Goal: Task Accomplishment & Management: Use online tool/utility

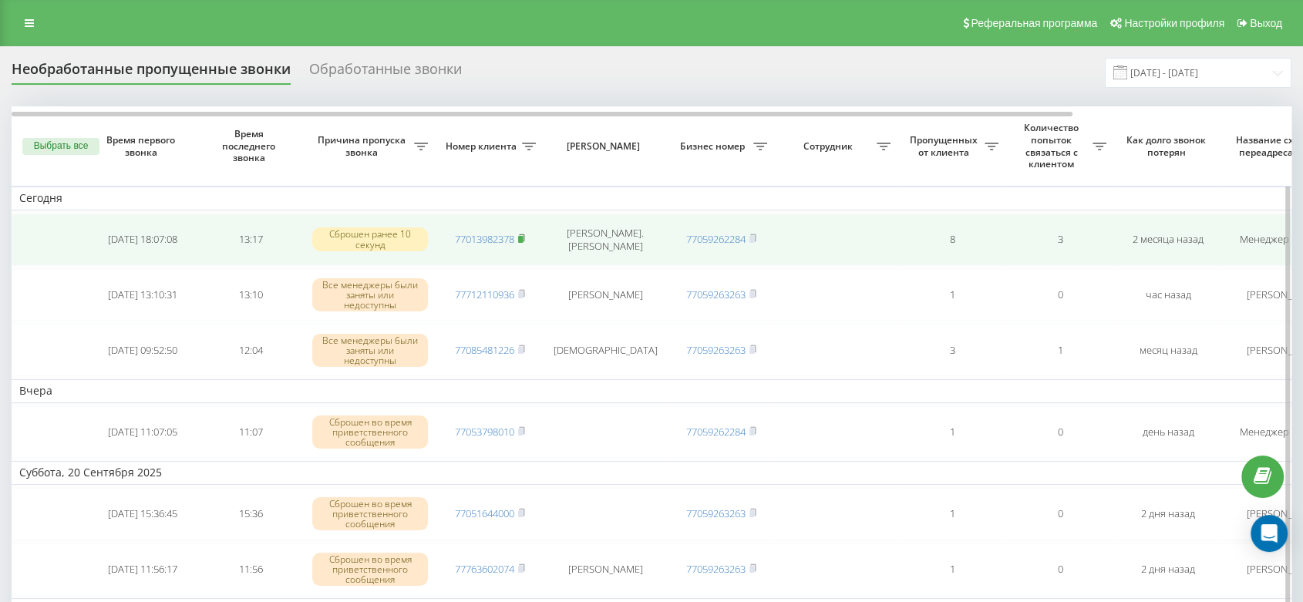
click at [522, 239] on rect at bounding box center [520, 239] width 5 height 7
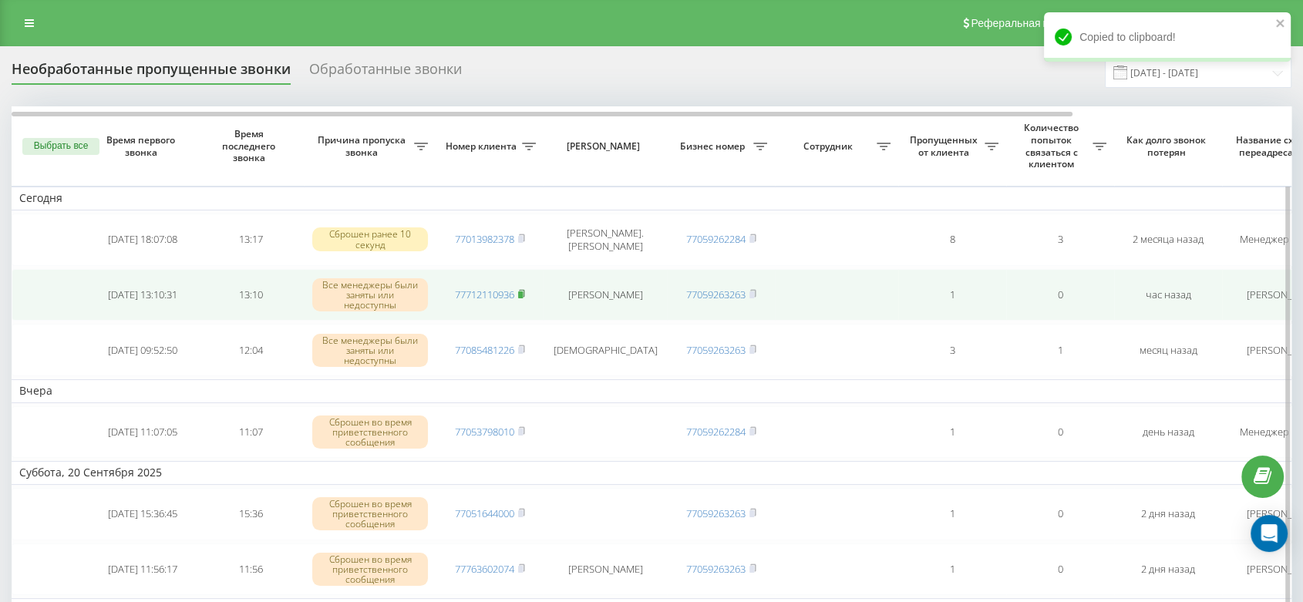
click at [523, 292] on rect at bounding box center [520, 295] width 5 height 7
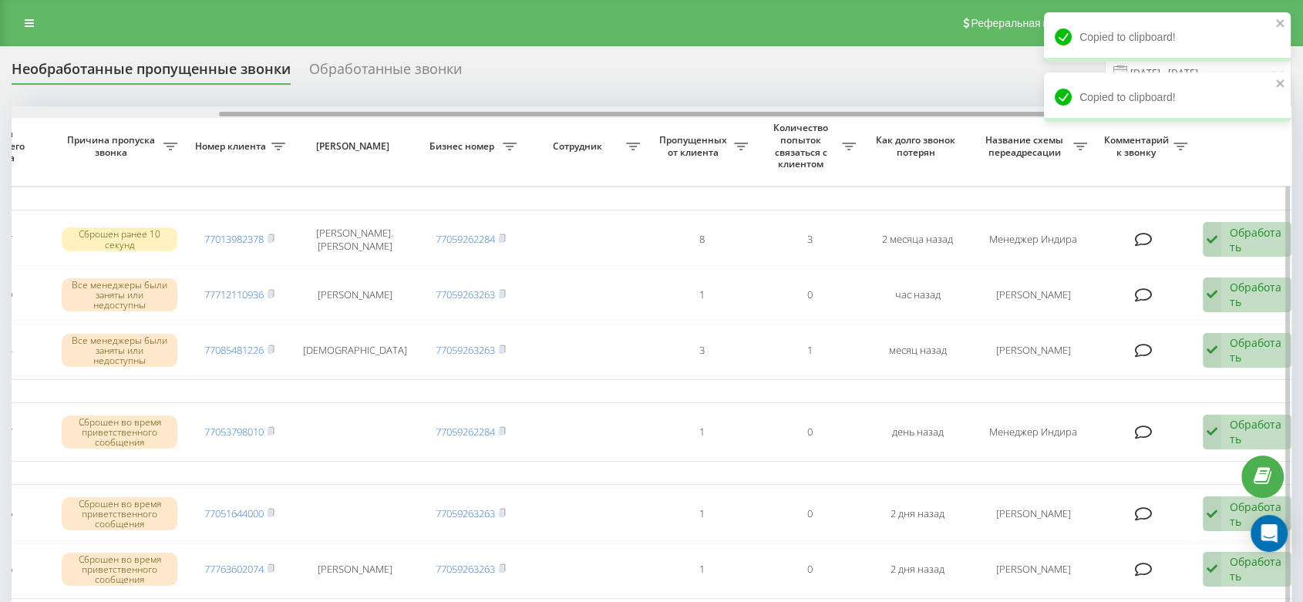
scroll to position [0, 262]
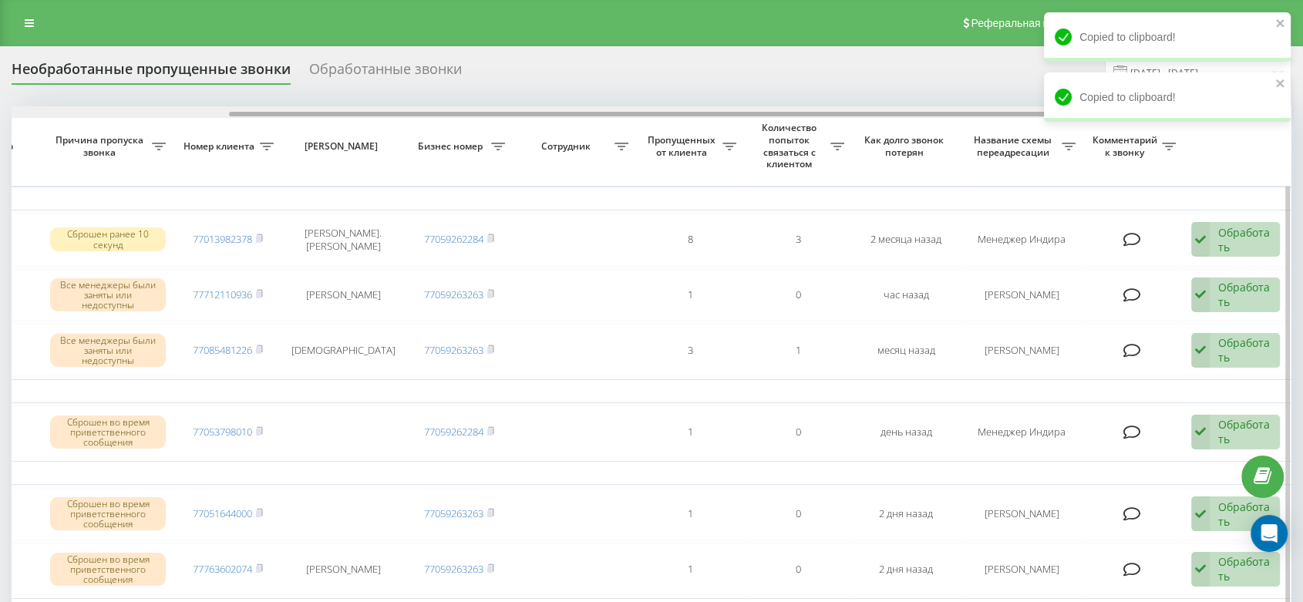
drag, startPoint x: 635, startPoint y: 113, endPoint x: 929, endPoint y: 110, distance: 294.7
click at [929, 110] on div at bounding box center [652, 112] width 1280 height 12
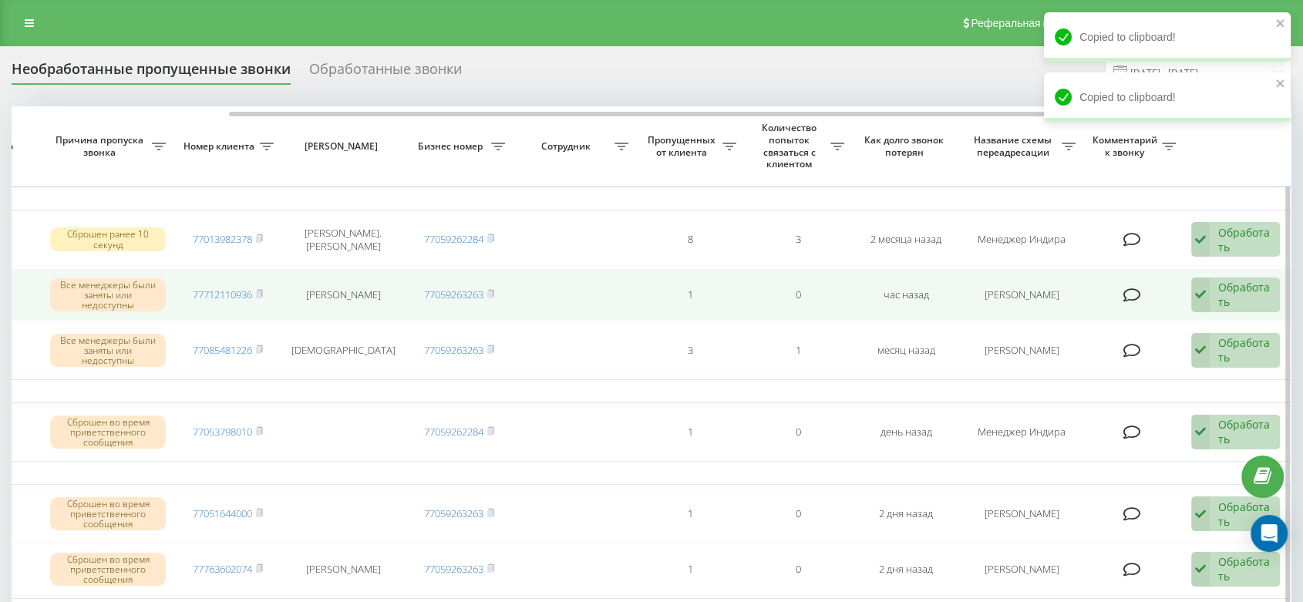
click at [1202, 288] on icon at bounding box center [1201, 295] width 19 height 35
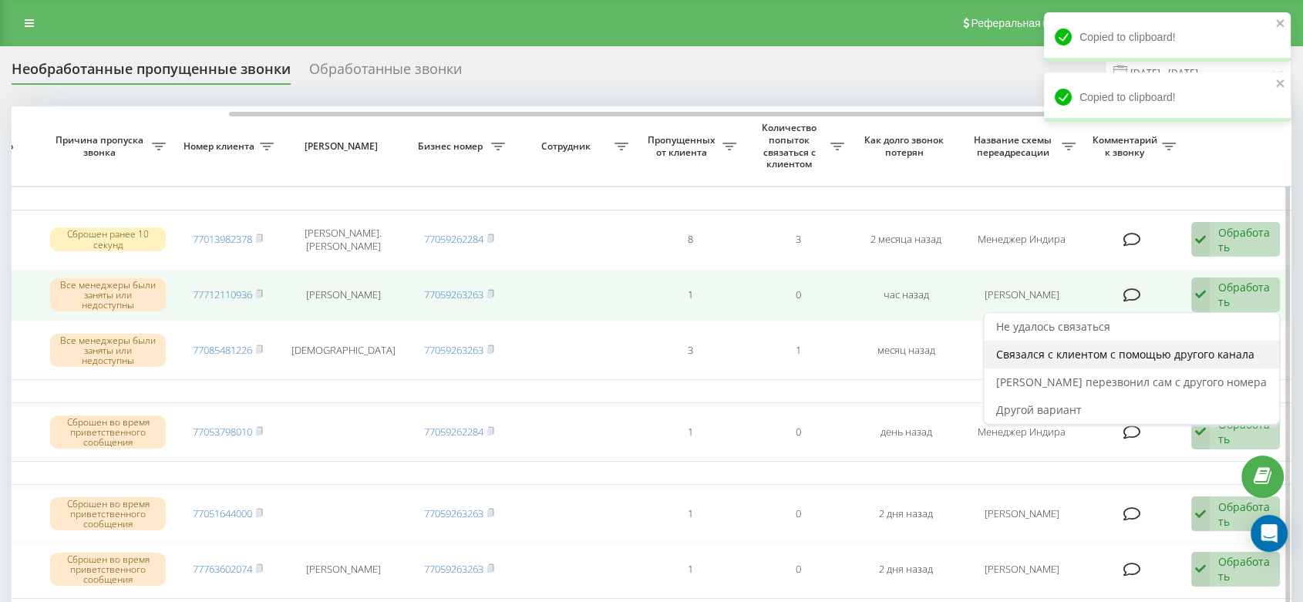
click at [1111, 347] on span "Связался с клиентом с помощью другого канала" at bounding box center [1126, 354] width 258 height 15
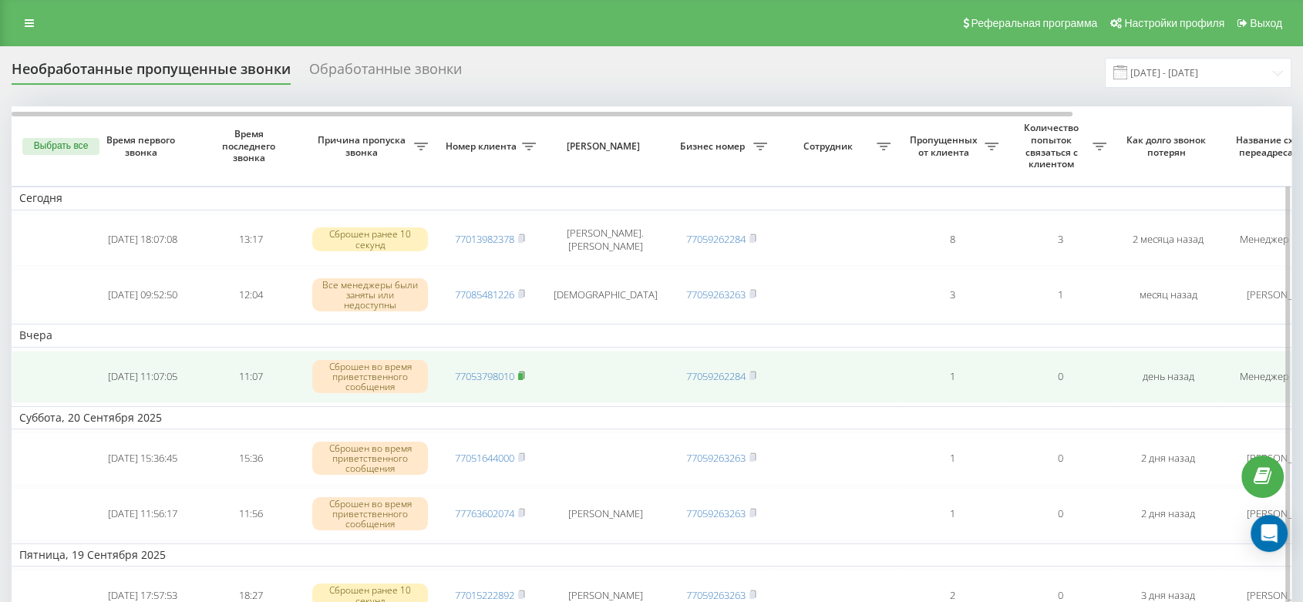
click at [524, 373] on icon at bounding box center [521, 375] width 5 height 7
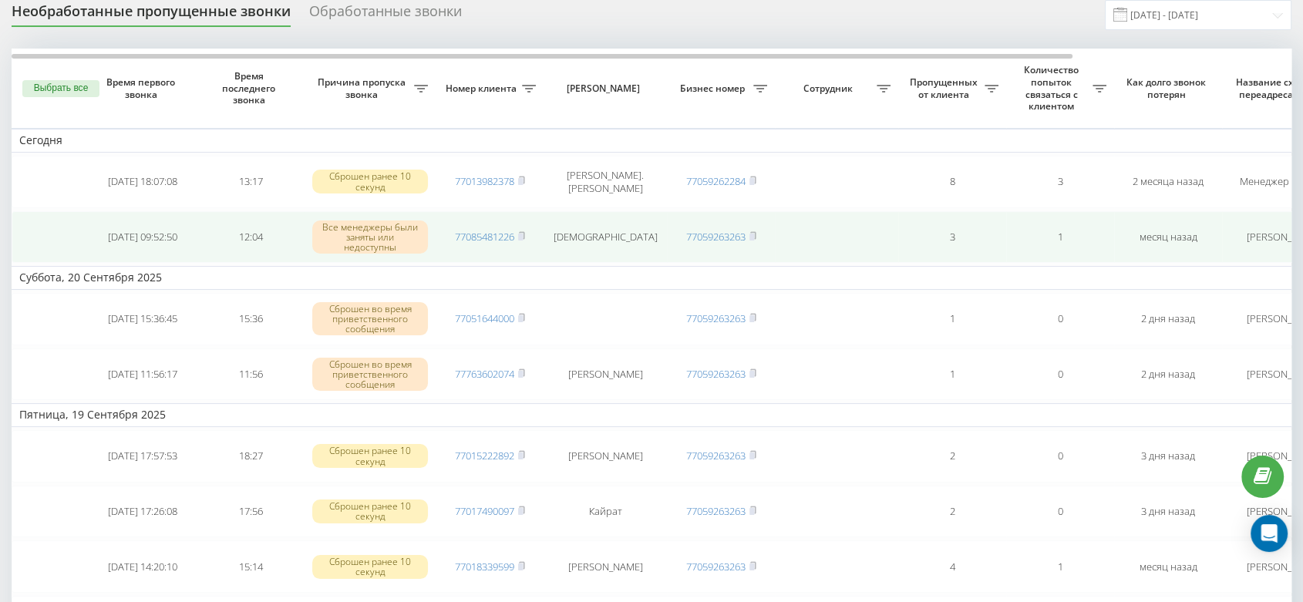
scroll to position [86, 0]
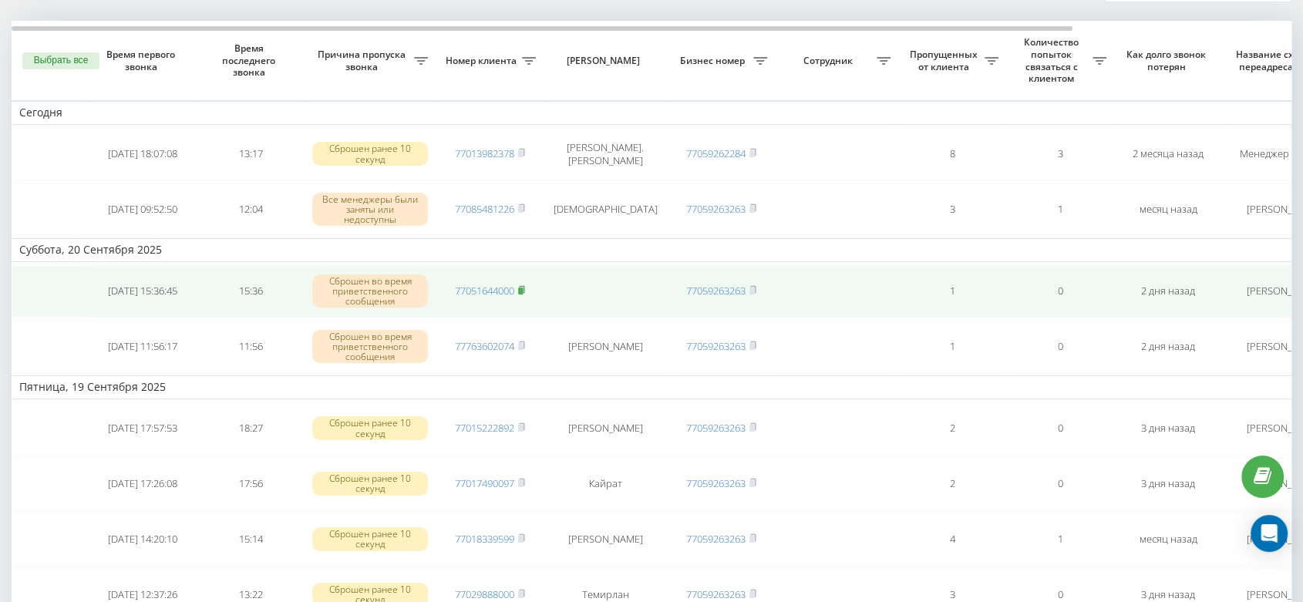
click at [523, 288] on rect at bounding box center [520, 291] width 5 height 7
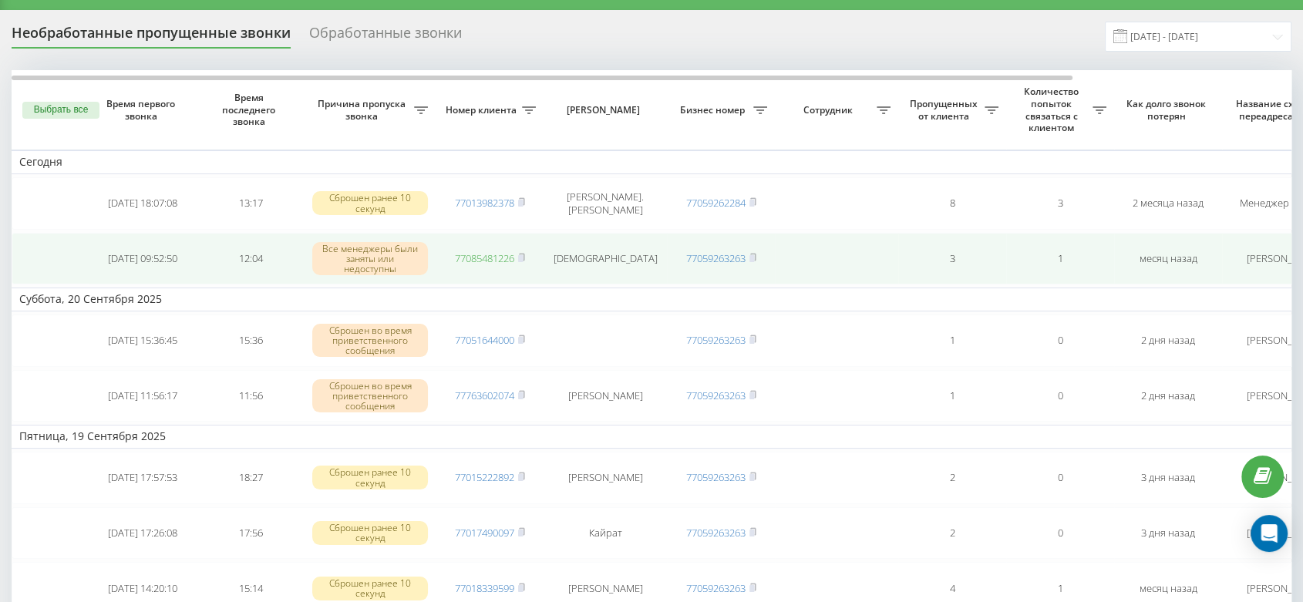
scroll to position [0, 0]
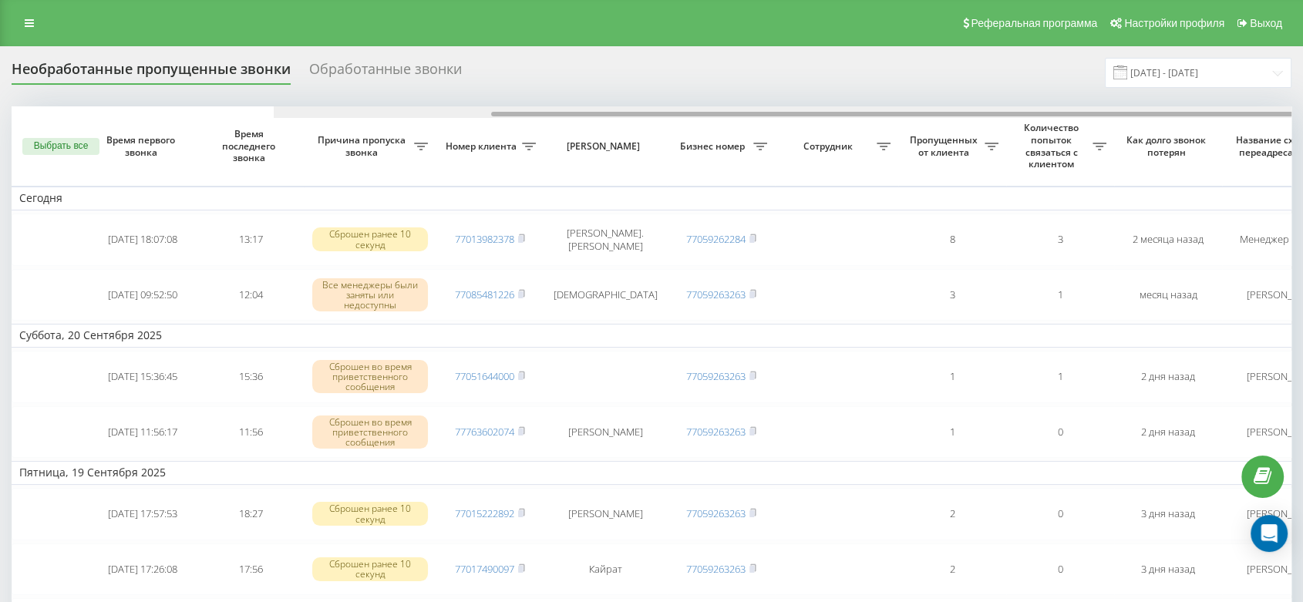
scroll to position [0, 262]
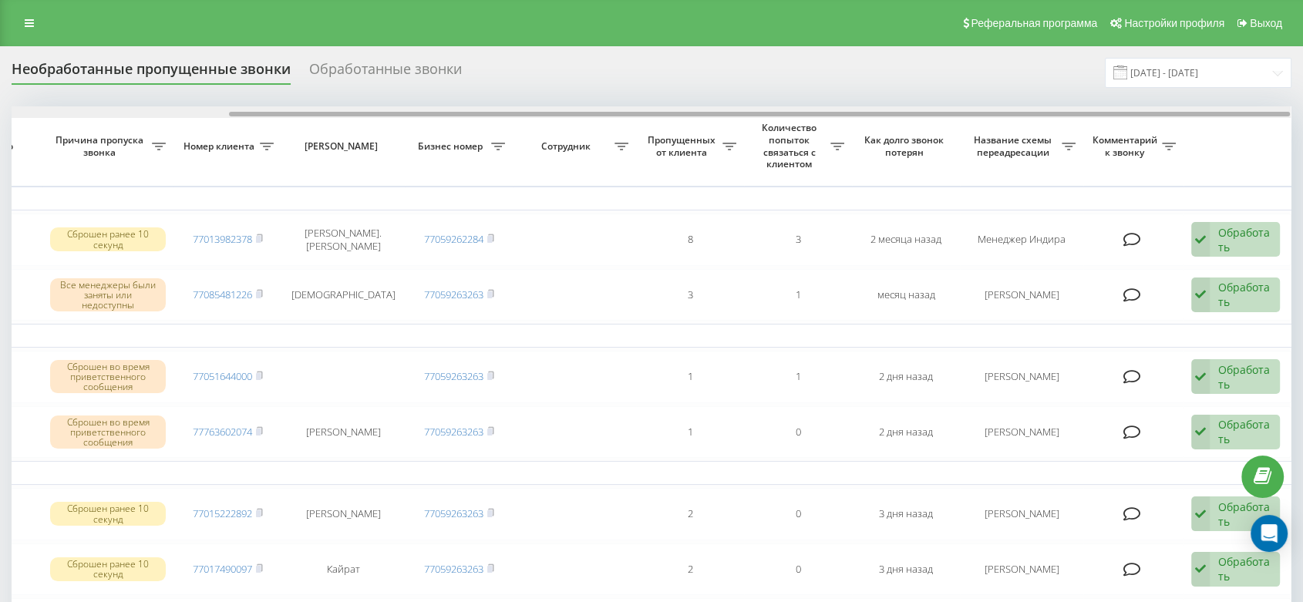
drag, startPoint x: 581, startPoint y: 110, endPoint x: 529, endPoint y: 114, distance: 51.9
click at [539, 115] on div at bounding box center [652, 112] width 1280 height 12
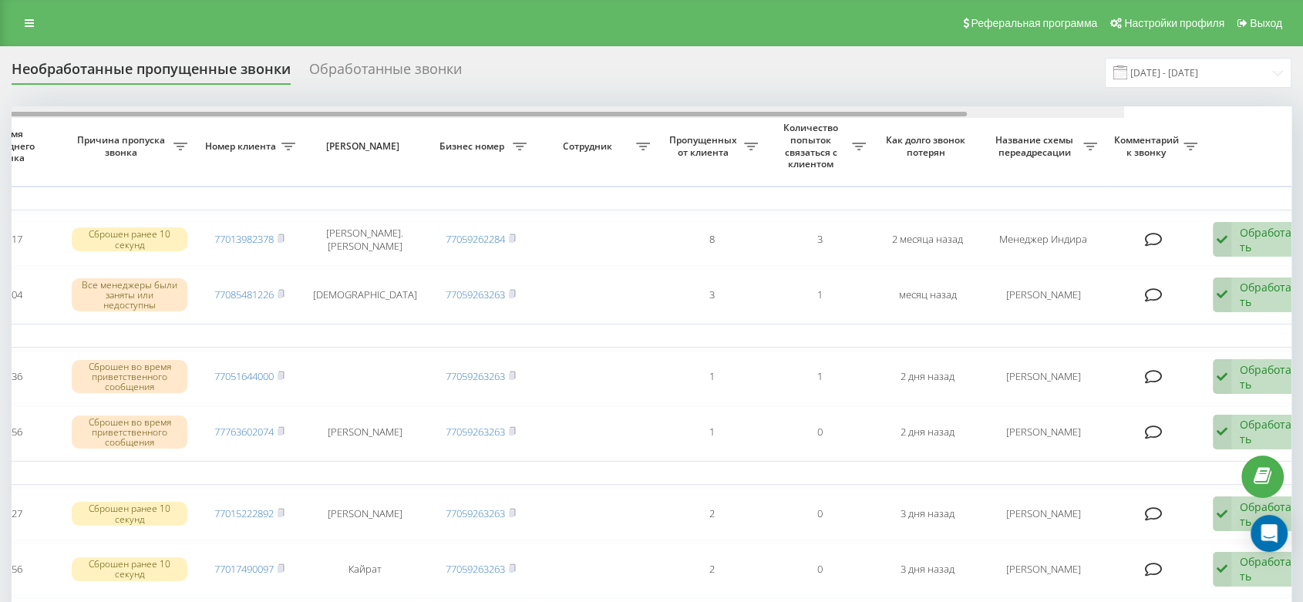
scroll to position [0, 0]
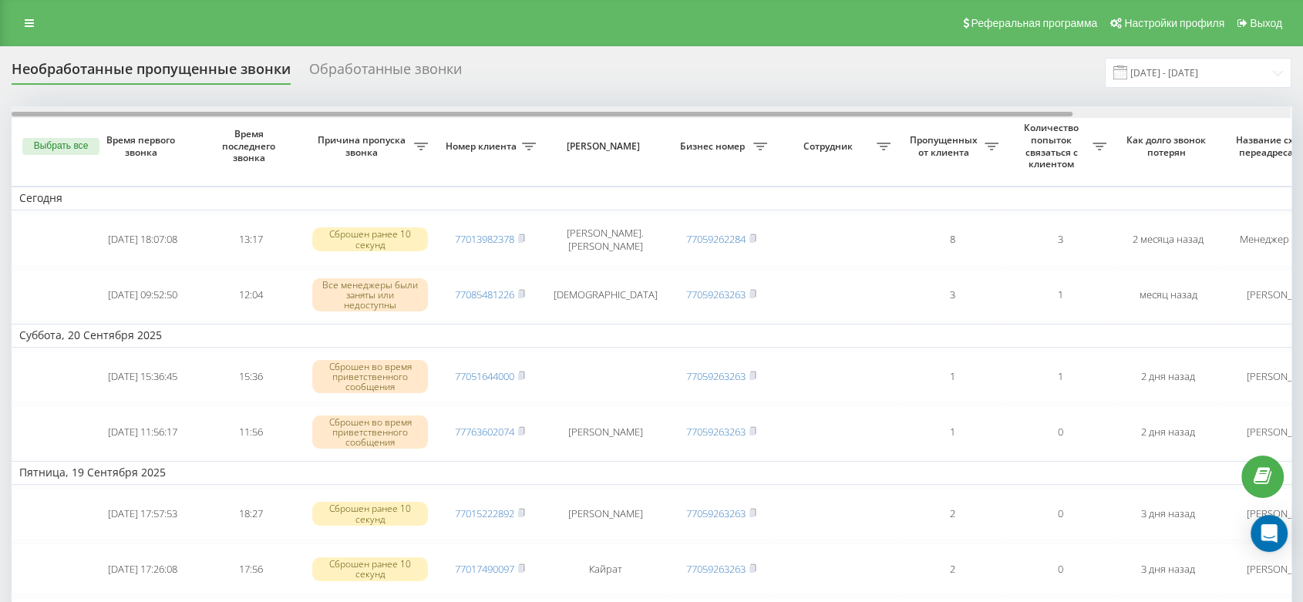
drag, startPoint x: 517, startPoint y: 114, endPoint x: 118, endPoint y: 127, distance: 399.0
click at [154, 107] on div at bounding box center [652, 112] width 1280 height 12
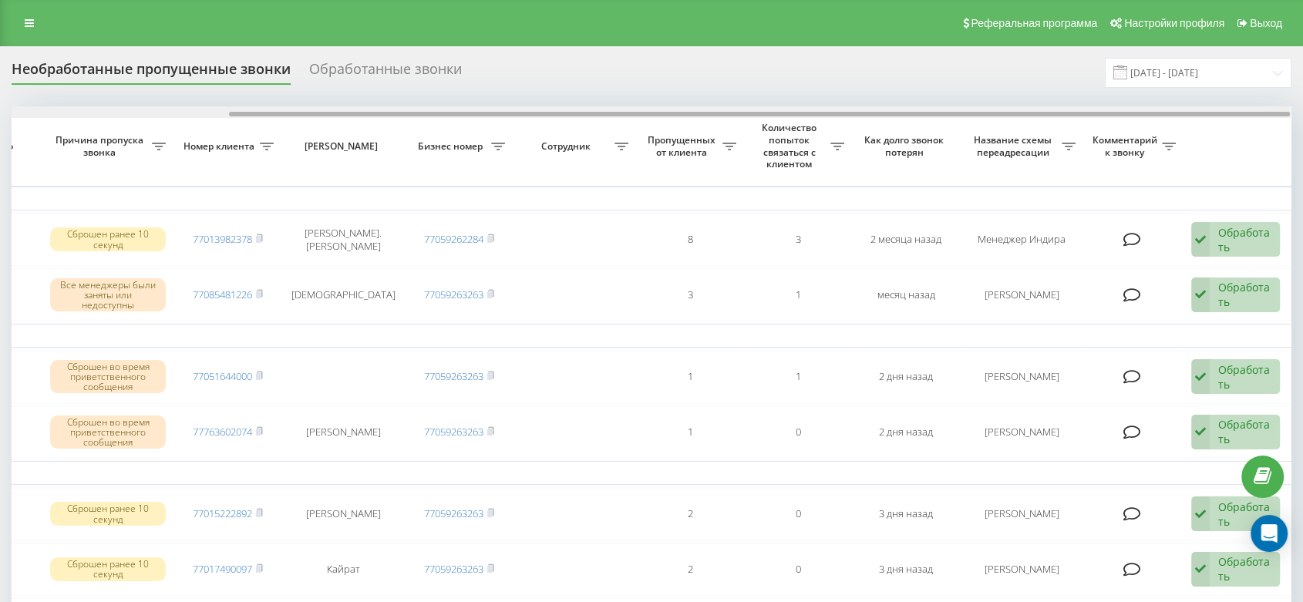
drag, startPoint x: 261, startPoint y: 110, endPoint x: 32, endPoint y: 110, distance: 228.3
click at [27, 110] on div at bounding box center [652, 112] width 1280 height 12
click at [111, 108] on div at bounding box center [652, 112] width 1280 height 12
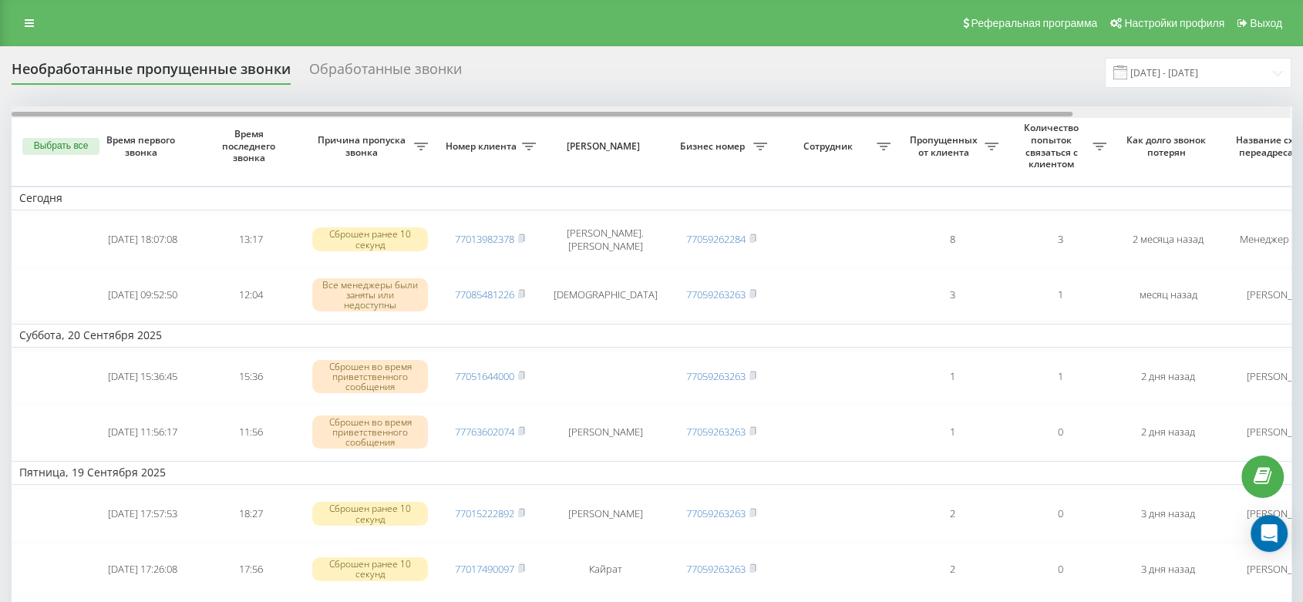
drag, startPoint x: 76, startPoint y: 114, endPoint x: 59, endPoint y: 115, distance: 16.2
click at [59, 115] on div at bounding box center [542, 114] width 1061 height 5
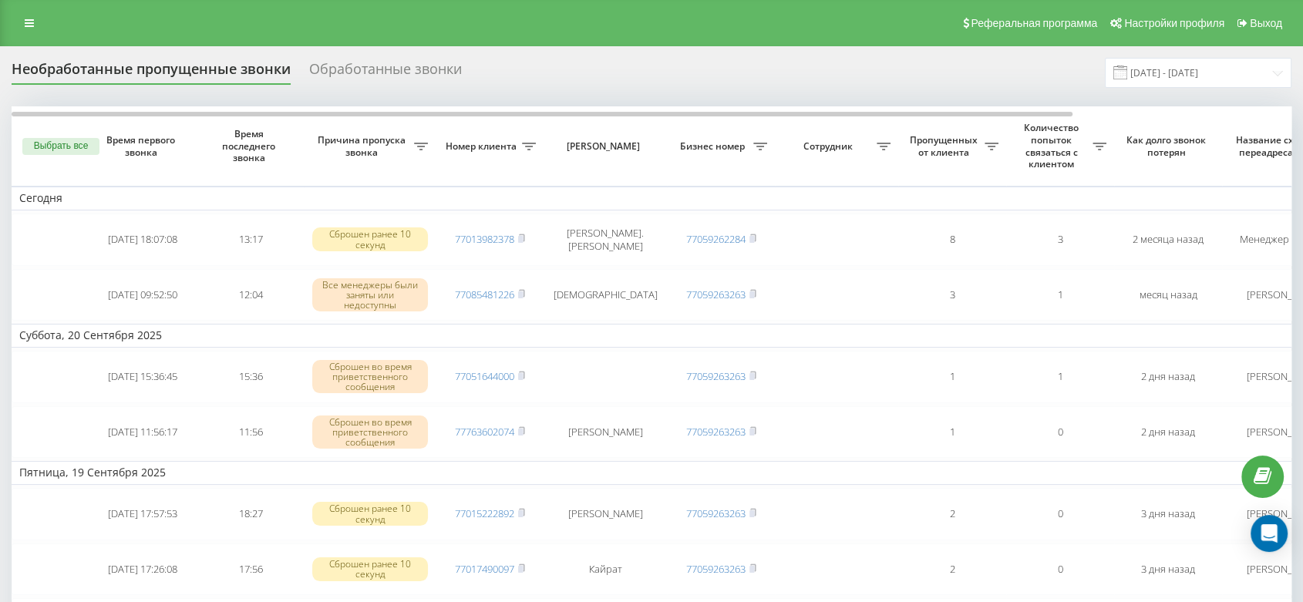
click at [605, 82] on div "Необработанные пропущенные звонки Обработанные звонки [DATE] - [DATE]" at bounding box center [652, 73] width 1280 height 30
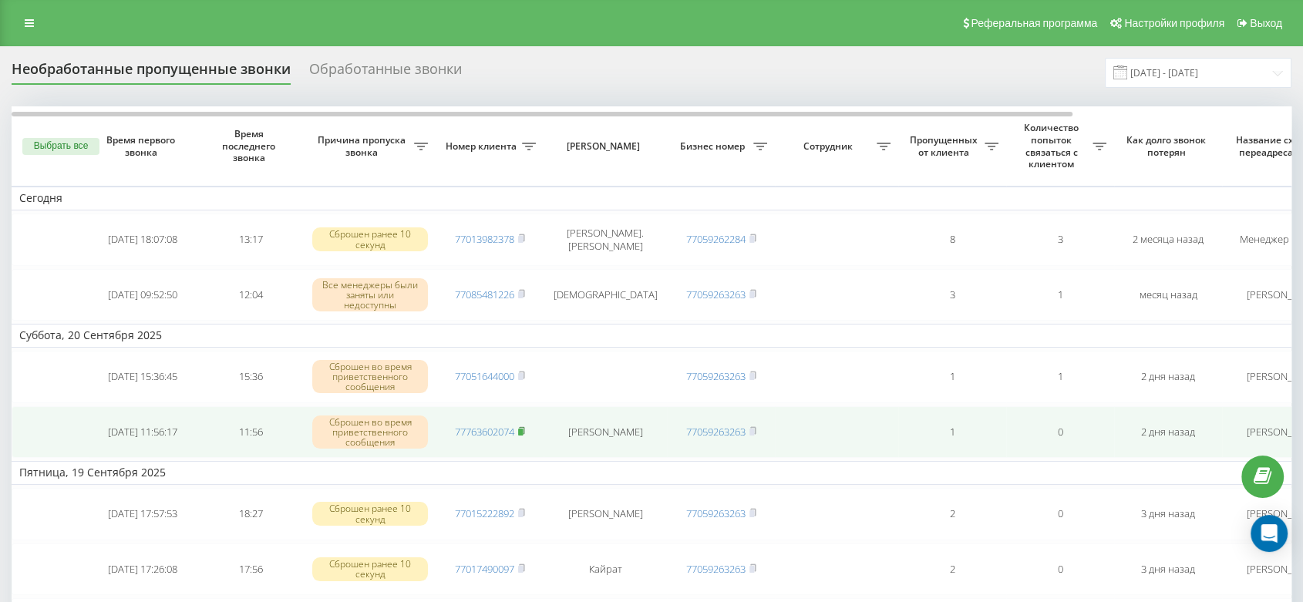
click at [521, 427] on icon at bounding box center [521, 431] width 7 height 9
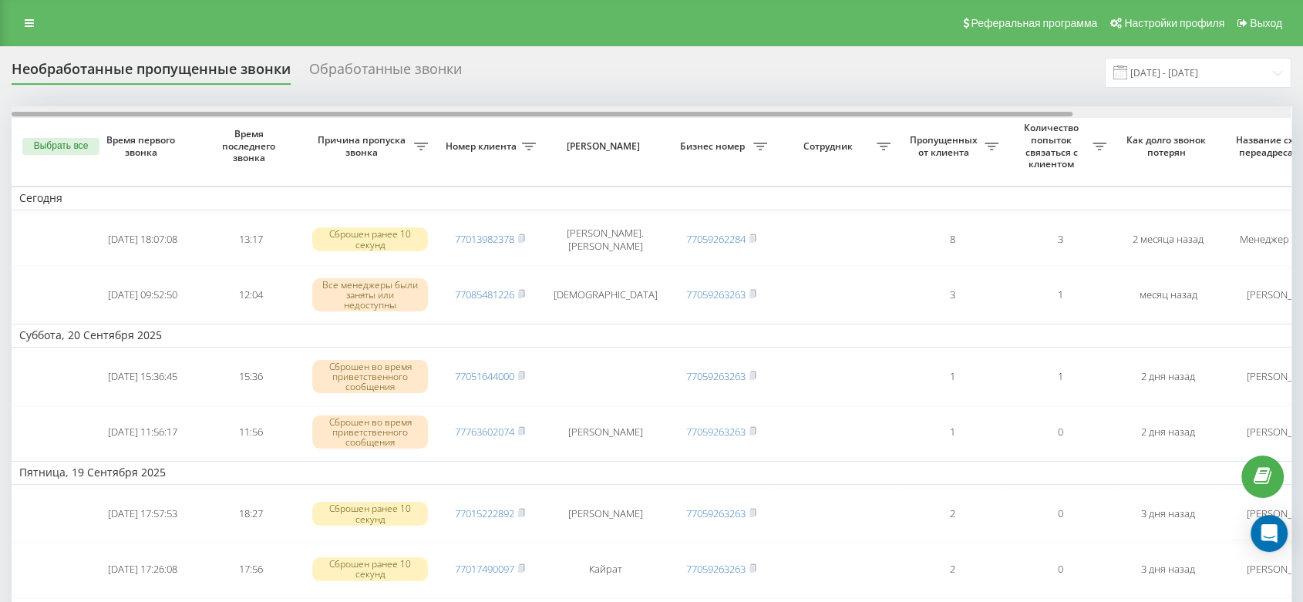
drag, startPoint x: 532, startPoint y: 115, endPoint x: 417, endPoint y: 111, distance: 115.0
click at [418, 112] on div at bounding box center [542, 114] width 1061 height 5
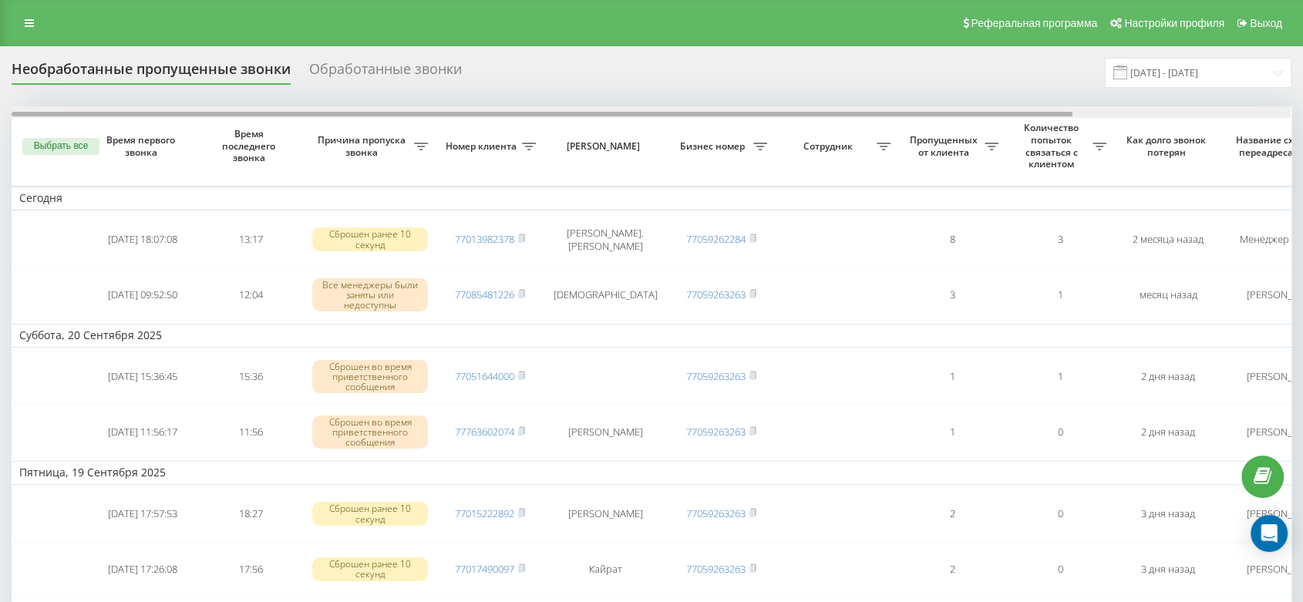
drag, startPoint x: 413, startPoint y: 113, endPoint x: 358, endPoint y: 104, distance: 56.3
click at [375, 113] on div at bounding box center [542, 114] width 1061 height 5
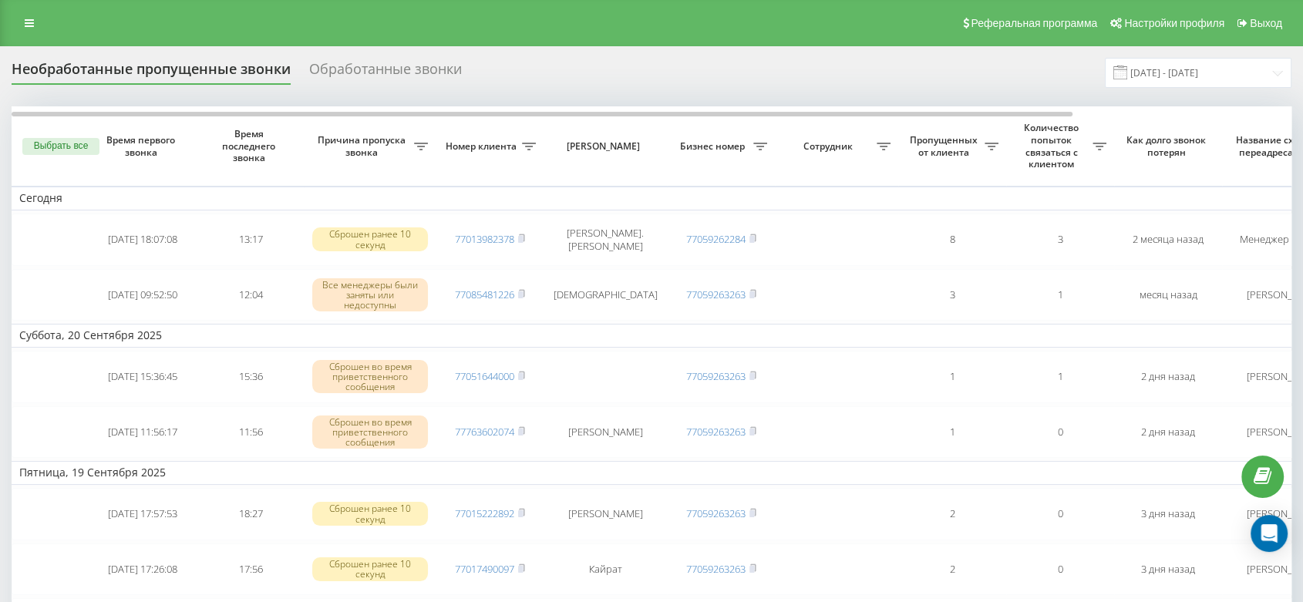
click at [327, 87] on div "Необработанные пропущенные звонки Обработанные звонки [DATE] - [DATE]" at bounding box center [652, 73] width 1280 height 30
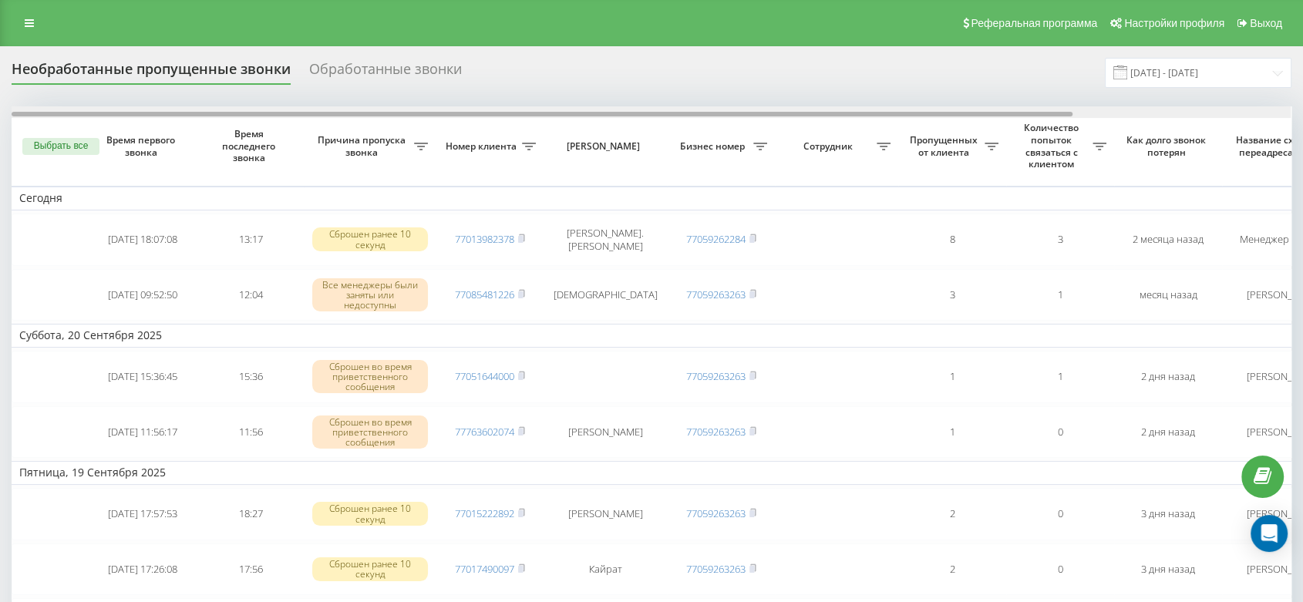
drag, startPoint x: 299, startPoint y: 116, endPoint x: 281, endPoint y: 109, distance: 19.8
click at [281, 109] on div at bounding box center [652, 112] width 1280 height 12
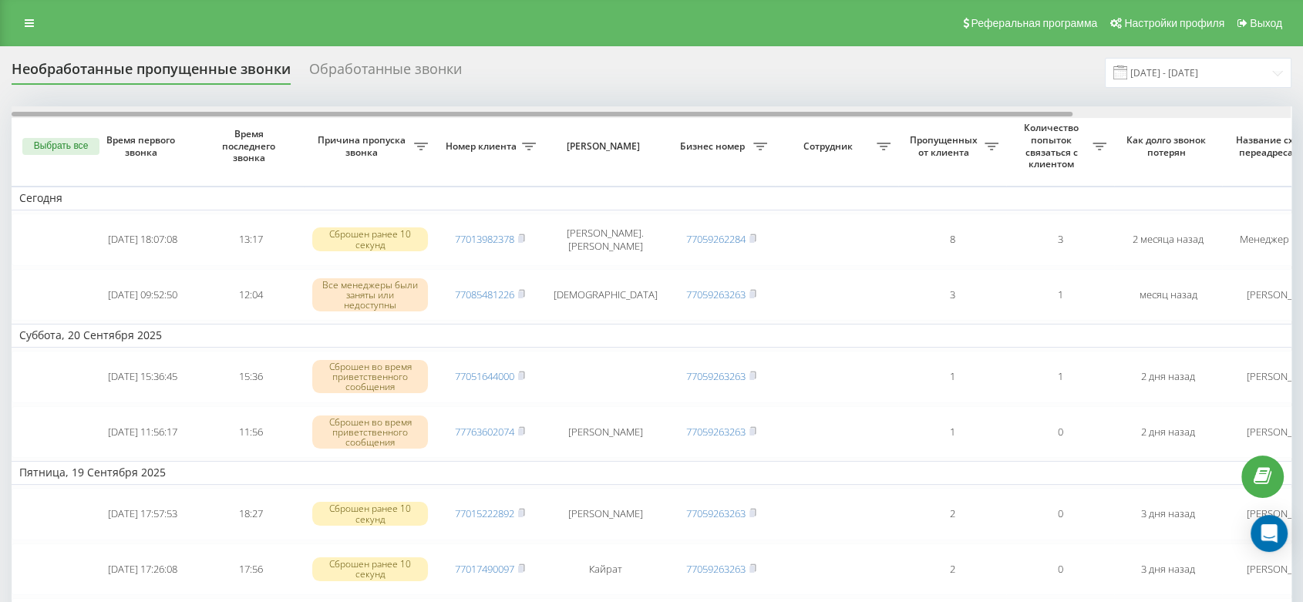
drag, startPoint x: 305, startPoint y: 116, endPoint x: 284, endPoint y: 114, distance: 21.7
click at [284, 115] on div at bounding box center [542, 114] width 1061 height 5
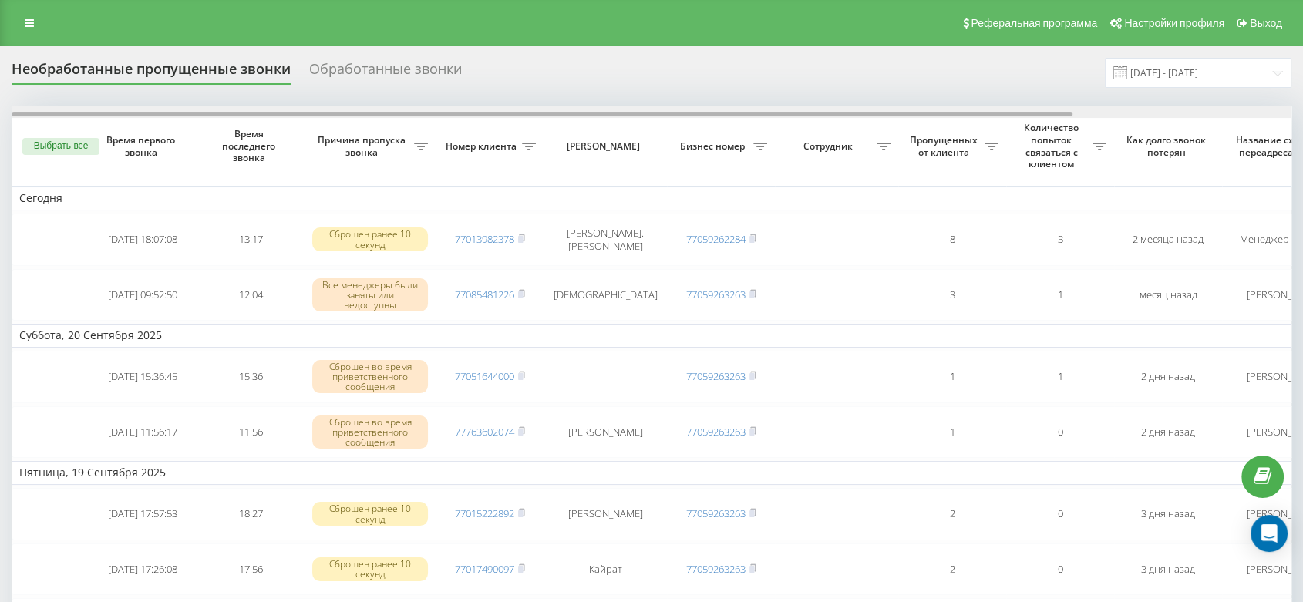
click at [297, 112] on div at bounding box center [542, 114] width 1061 height 5
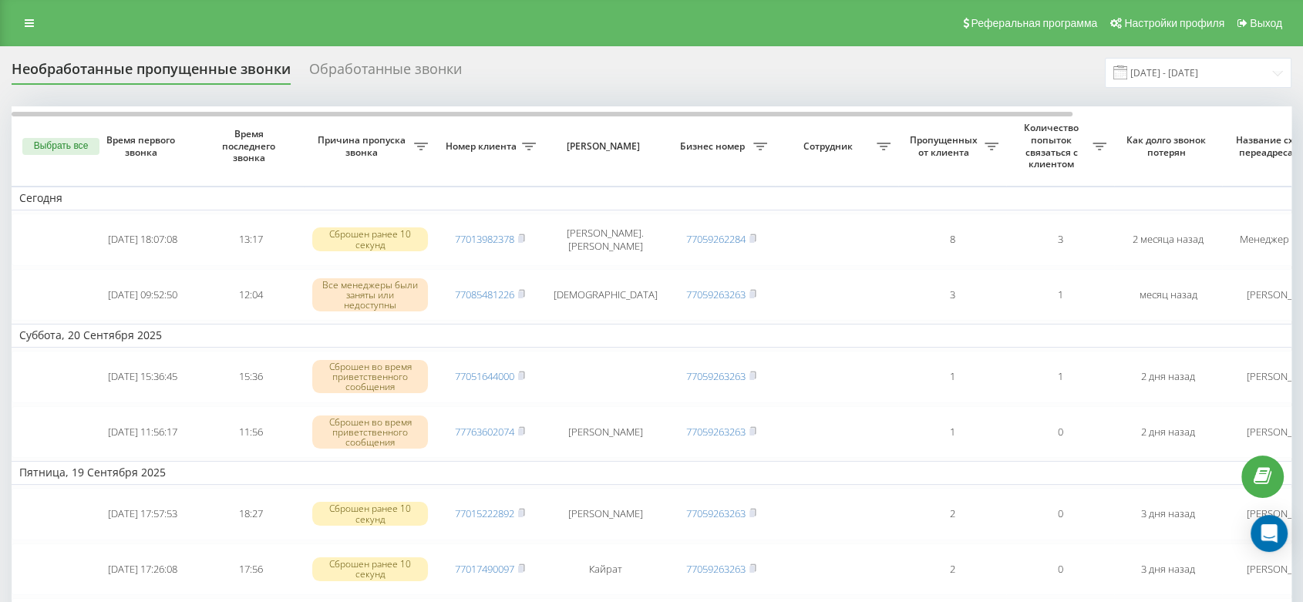
click at [304, 86] on div "Необработанные пропущенные звонки Обработанные звонки [DATE] - [DATE]" at bounding box center [652, 73] width 1280 height 30
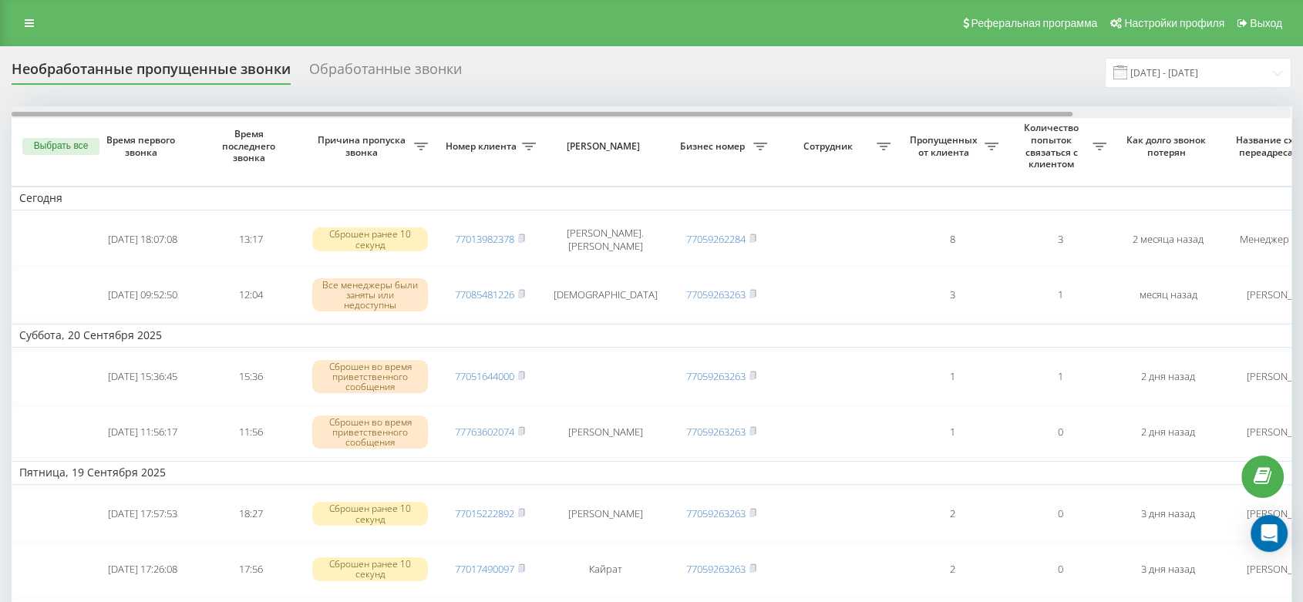
drag, startPoint x: 359, startPoint y: 113, endPoint x: 301, endPoint y: 110, distance: 57.9
click at [302, 112] on div at bounding box center [542, 114] width 1061 height 5
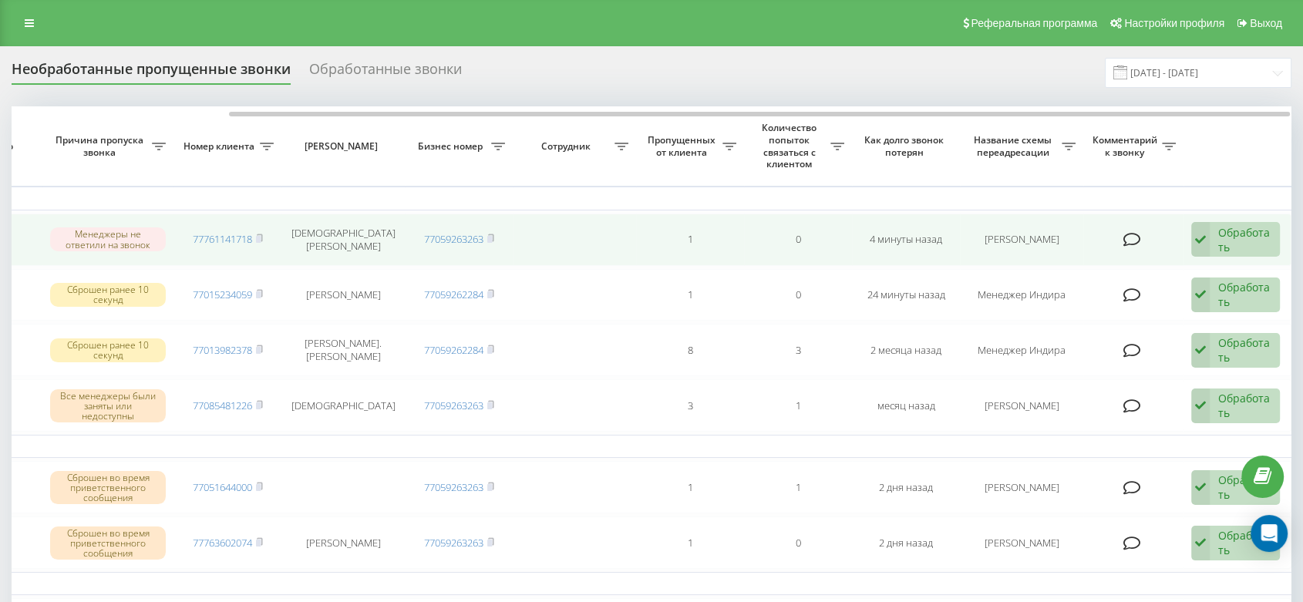
click at [1212, 234] on div "Обработать Не удалось связаться Связался с клиентом с помощью другого канала Кл…" at bounding box center [1236, 239] width 89 height 35
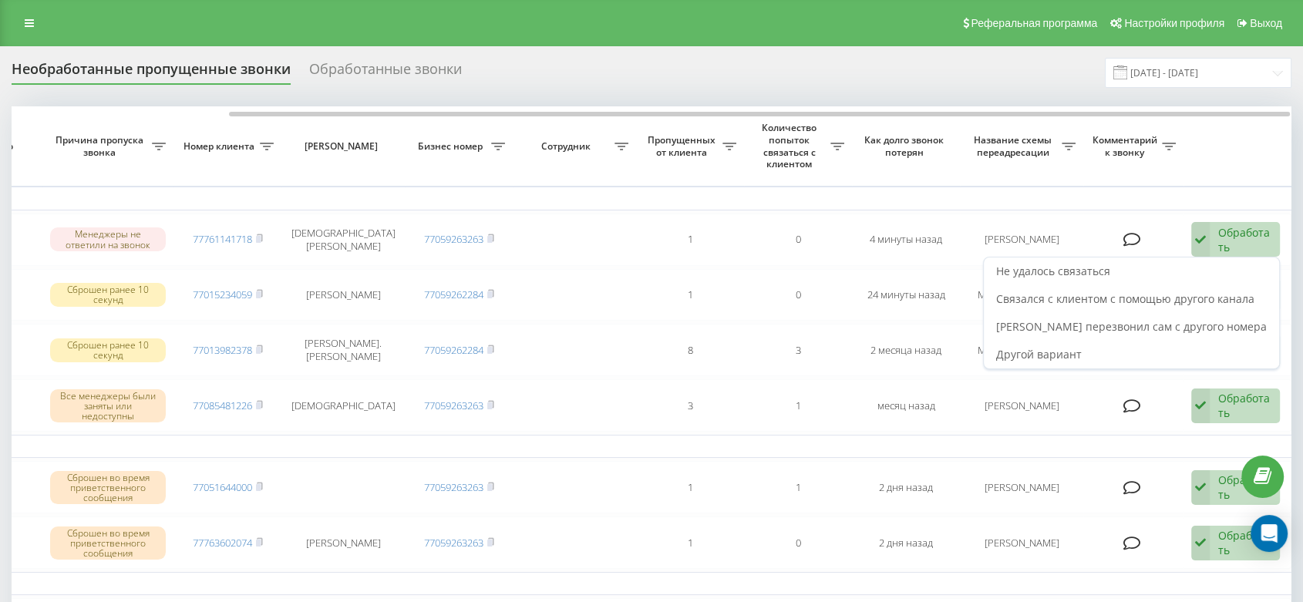
click at [1088, 307] on div "Связался с клиентом с помощью другого канала" at bounding box center [1131, 299] width 295 height 28
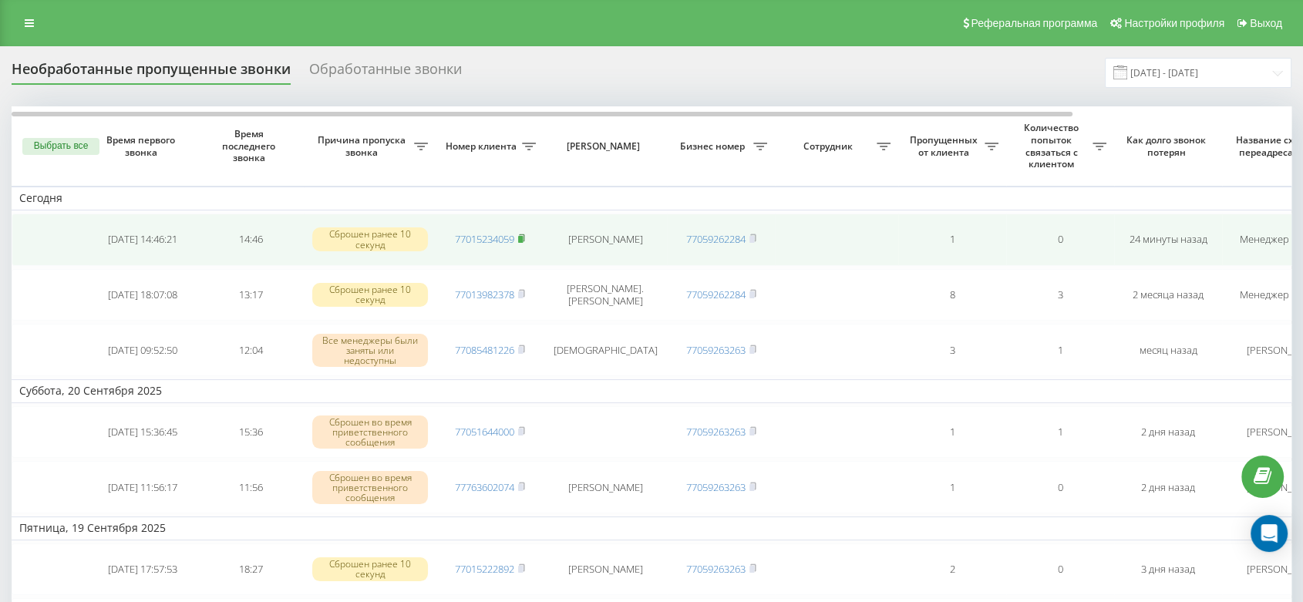
click at [523, 238] on rect at bounding box center [520, 239] width 5 height 7
